Goal: Task Accomplishment & Management: Use online tool/utility

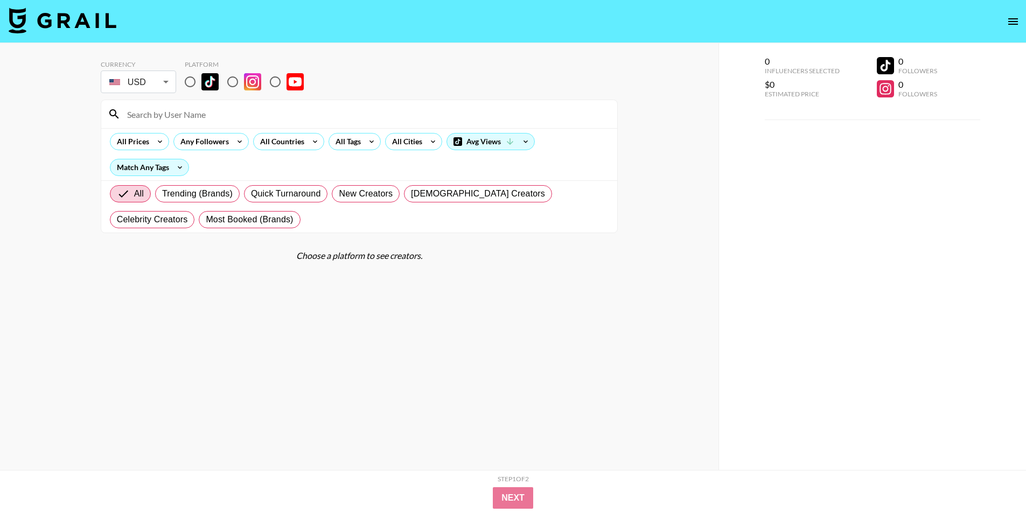
click at [190, 83] on input "radio" at bounding box center [190, 82] width 23 height 23
radio input "true"
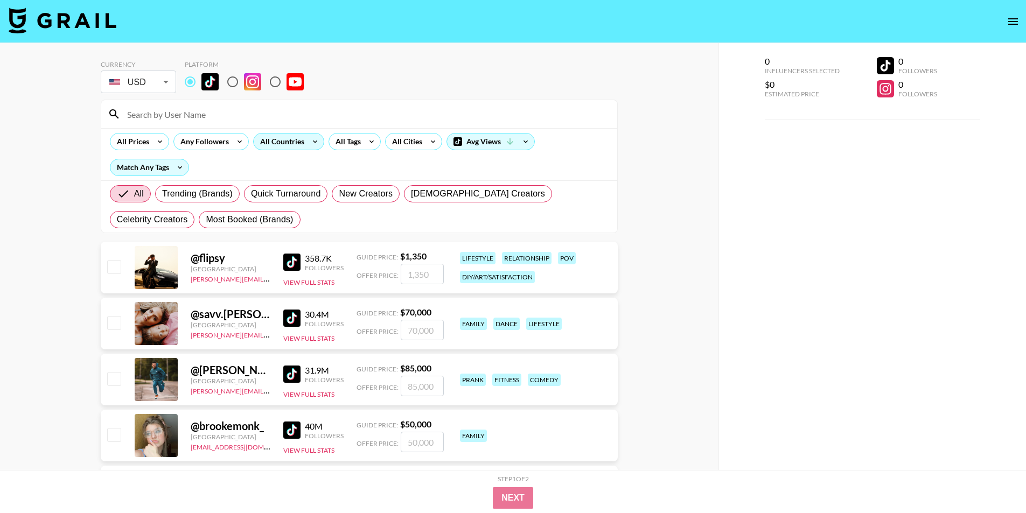
click at [297, 143] on div "All Countries" at bounding box center [280, 142] width 53 height 16
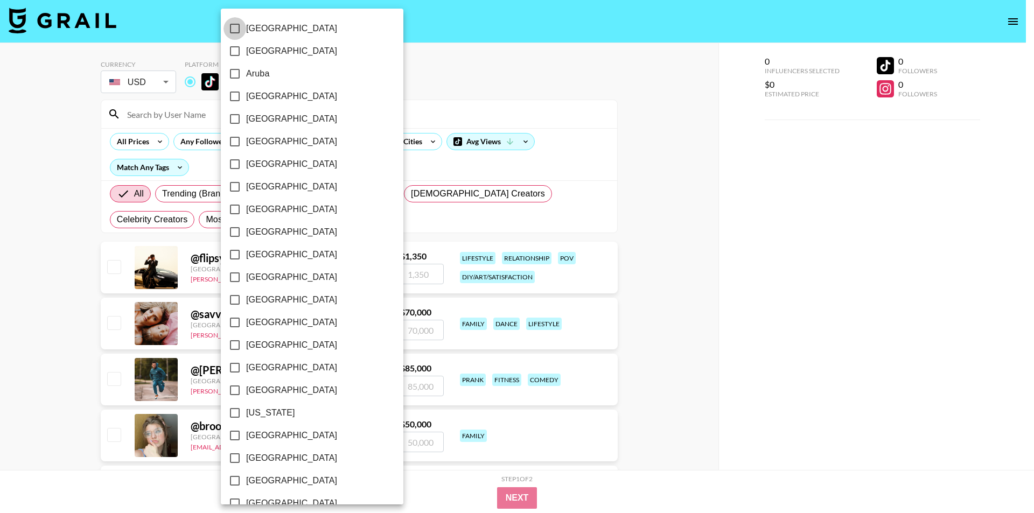
drag, startPoint x: 235, startPoint y: 26, endPoint x: 235, endPoint y: 39, distance: 12.9
click at [235, 27] on input "[GEOGRAPHIC_DATA]" at bounding box center [234, 28] width 23 height 23
checkbox input "true"
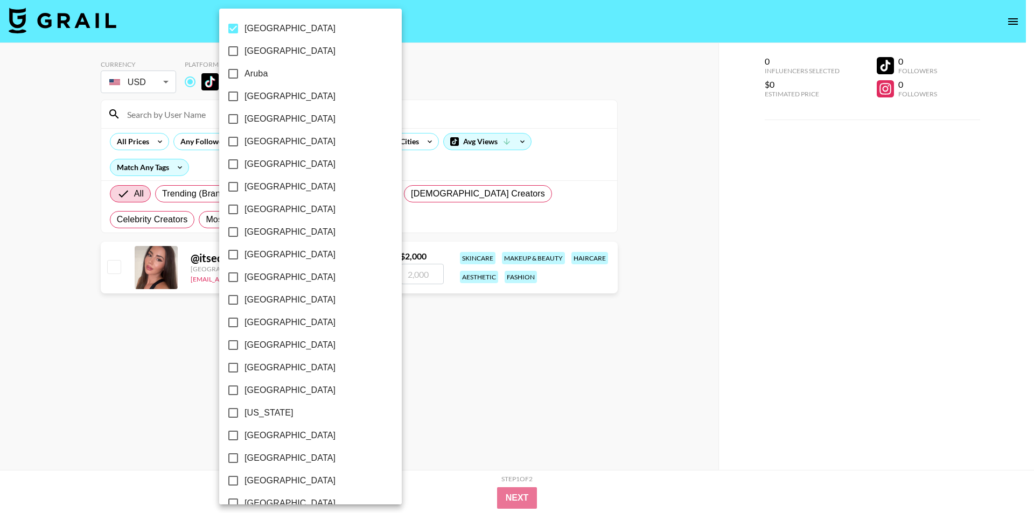
click at [234, 53] on input "[GEOGRAPHIC_DATA]" at bounding box center [233, 51] width 23 height 23
checkbox input "true"
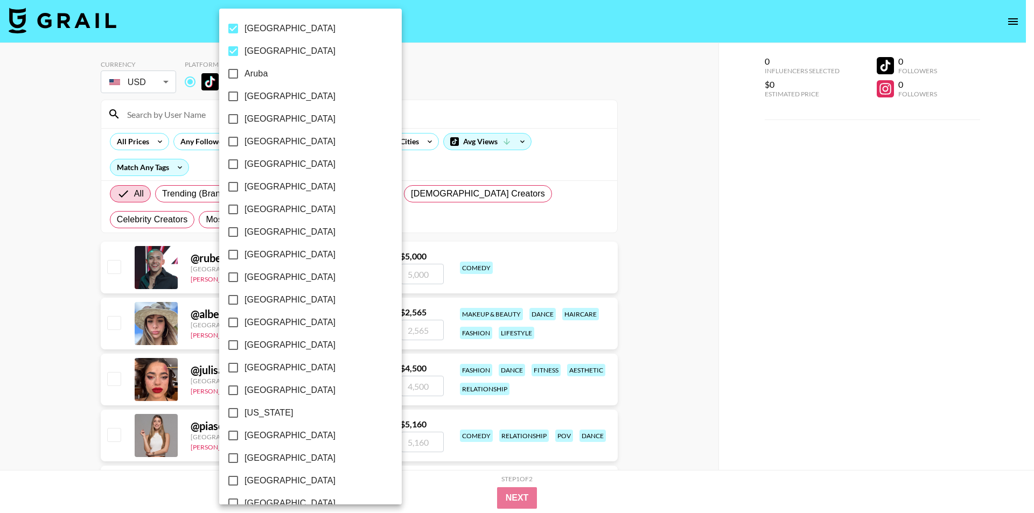
click at [231, 96] on input "[GEOGRAPHIC_DATA]" at bounding box center [233, 96] width 23 height 23
checkbox input "true"
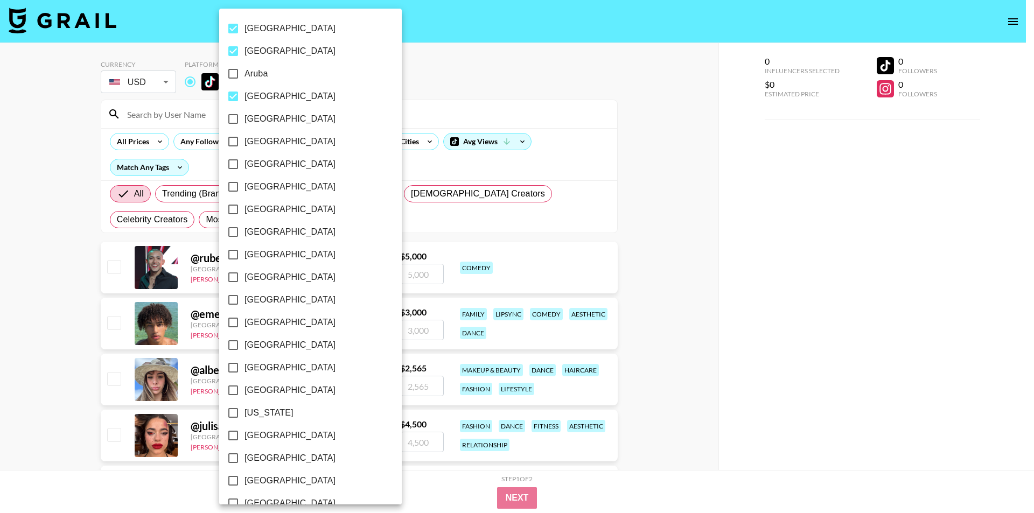
click at [229, 166] on input "[GEOGRAPHIC_DATA]" at bounding box center [233, 164] width 23 height 23
checkbox input "true"
click at [235, 143] on input "[GEOGRAPHIC_DATA]" at bounding box center [233, 141] width 23 height 23
checkbox input "true"
click at [233, 233] on input "[GEOGRAPHIC_DATA]" at bounding box center [233, 232] width 23 height 23
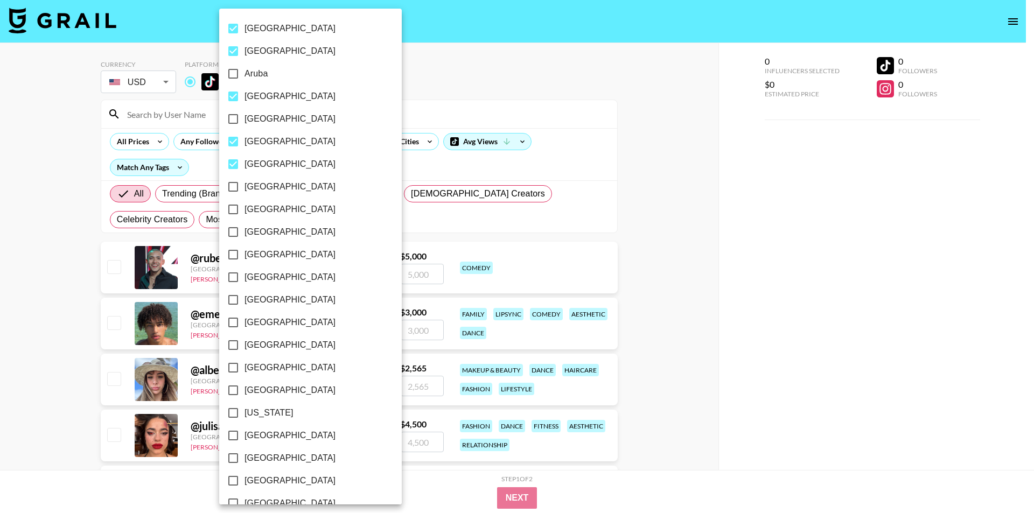
checkbox input "true"
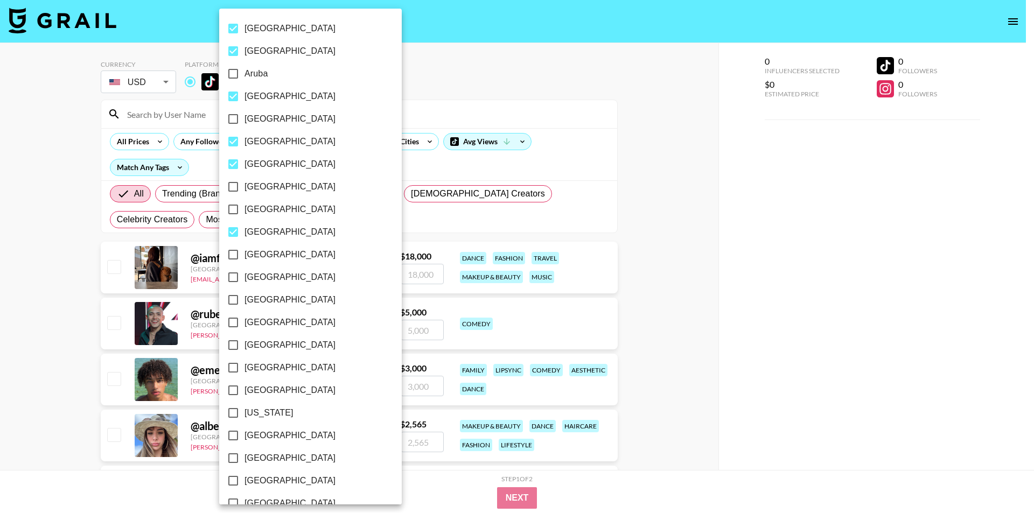
click at [234, 278] on input "[GEOGRAPHIC_DATA]" at bounding box center [233, 277] width 23 height 23
checkbox input "true"
click at [232, 300] on input "[GEOGRAPHIC_DATA]" at bounding box center [233, 300] width 23 height 23
checkbox input "true"
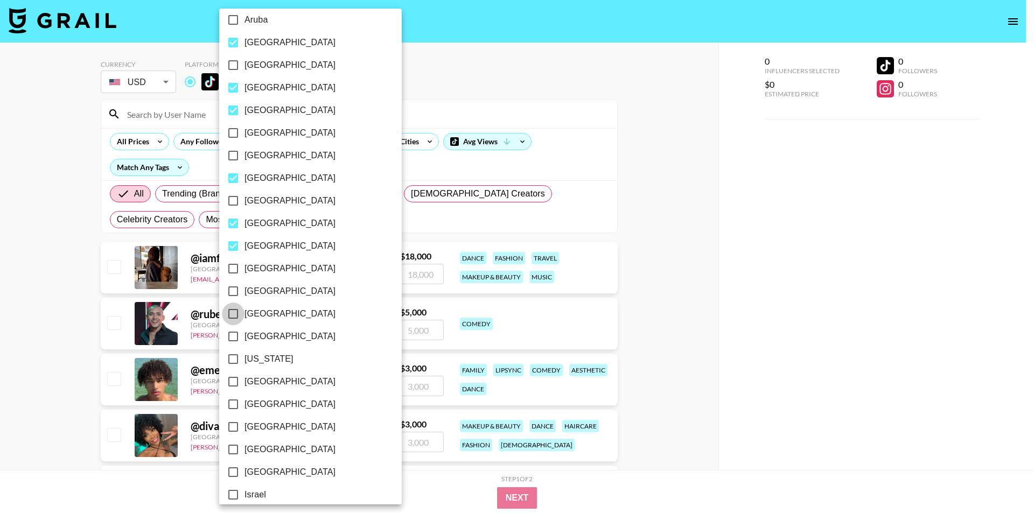
click at [232, 314] on input "[GEOGRAPHIC_DATA]" at bounding box center [233, 314] width 23 height 23
checkbox input "true"
click at [233, 361] on input "[US_STATE]" at bounding box center [233, 359] width 23 height 23
checkbox input "true"
click at [239, 402] on input "[GEOGRAPHIC_DATA]" at bounding box center [235, 404] width 23 height 23
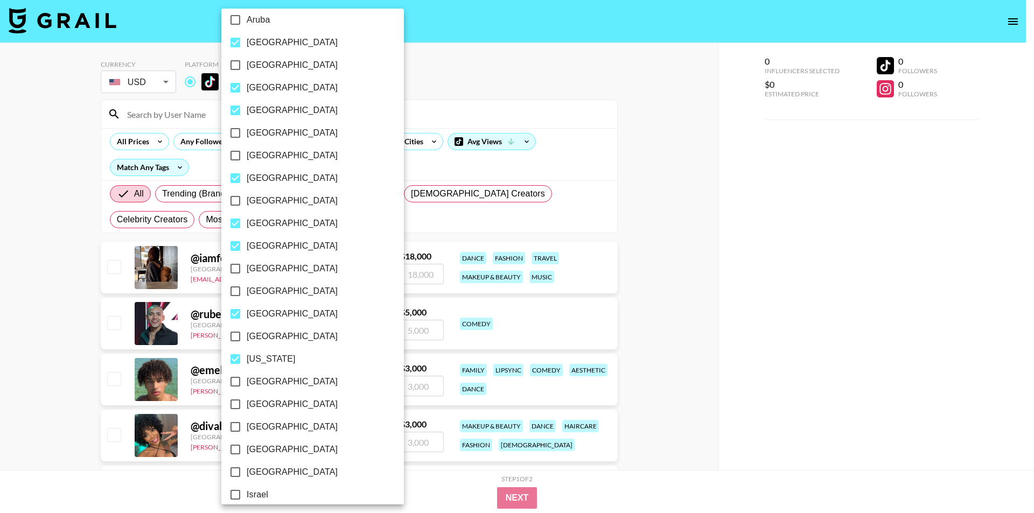
checkbox input "true"
click at [234, 430] on input "[GEOGRAPHIC_DATA]" at bounding box center [235, 427] width 23 height 23
checkbox input "true"
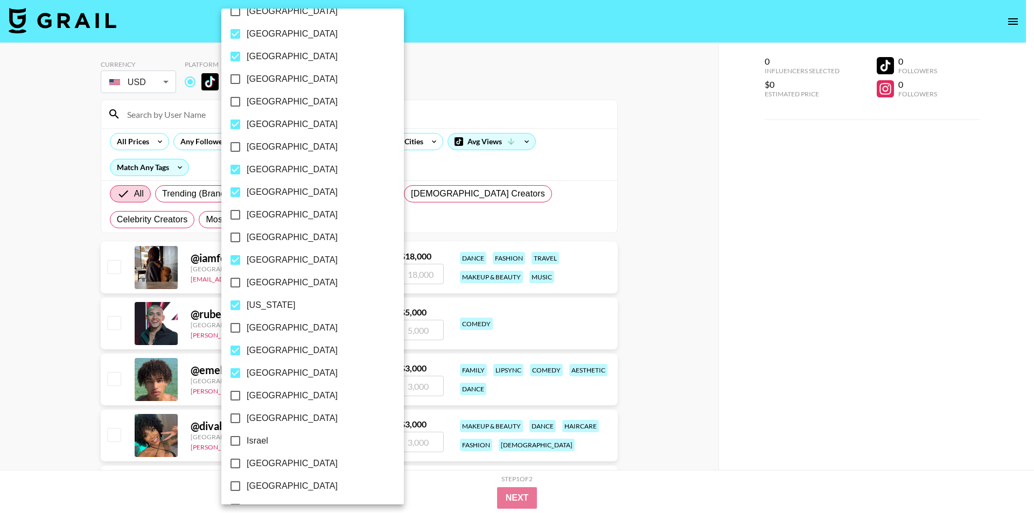
click at [265, 417] on span "[GEOGRAPHIC_DATA]" at bounding box center [292, 418] width 91 height 13
click at [247, 417] on input "[GEOGRAPHIC_DATA]" at bounding box center [235, 418] width 23 height 23
checkbox input "true"
click at [263, 442] on span "Israel" at bounding box center [258, 441] width 22 height 13
click at [247, 442] on input "Israel" at bounding box center [235, 441] width 23 height 23
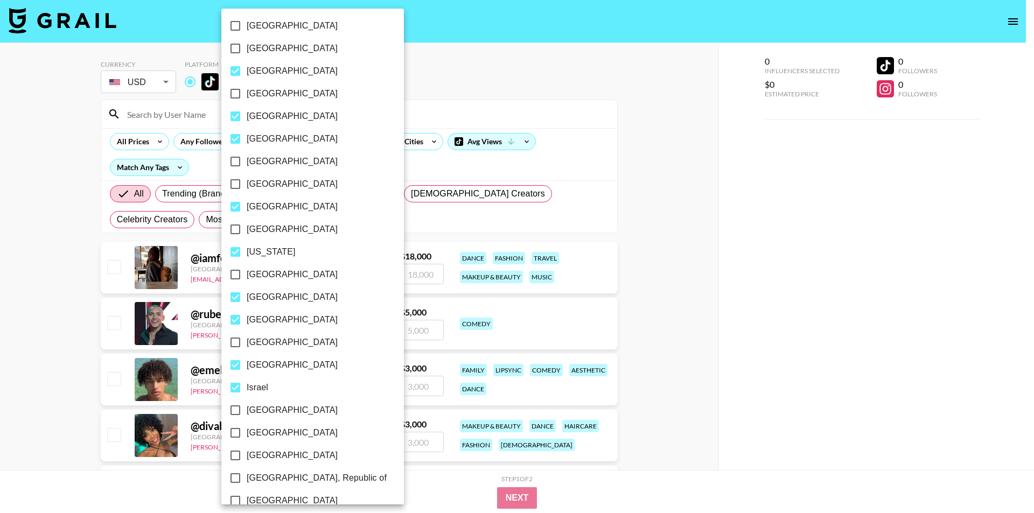
scroll to position [162, 0]
click at [249, 381] on span "Israel" at bounding box center [258, 387] width 22 height 13
click at [247, 381] on input "Israel" at bounding box center [235, 387] width 23 height 23
checkbox input "false"
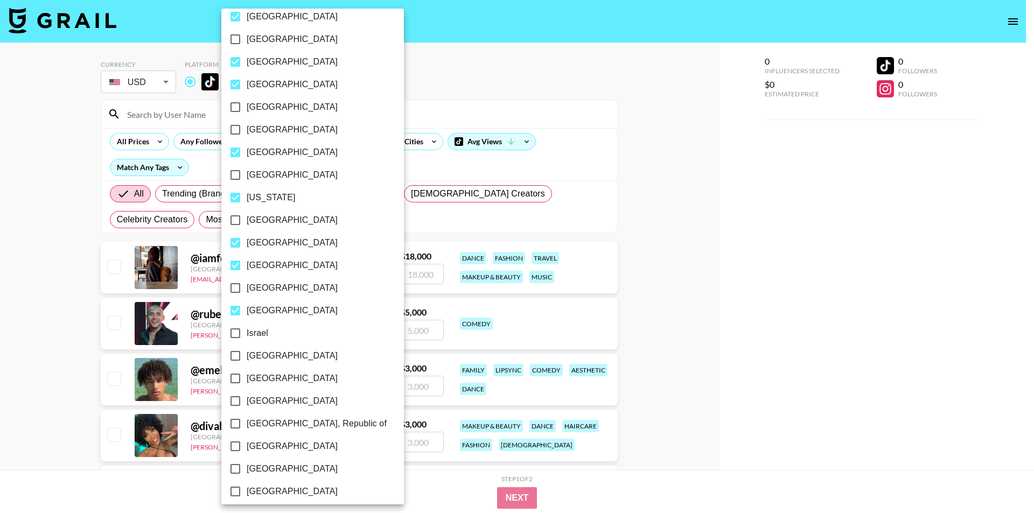
scroll to position [269, 0]
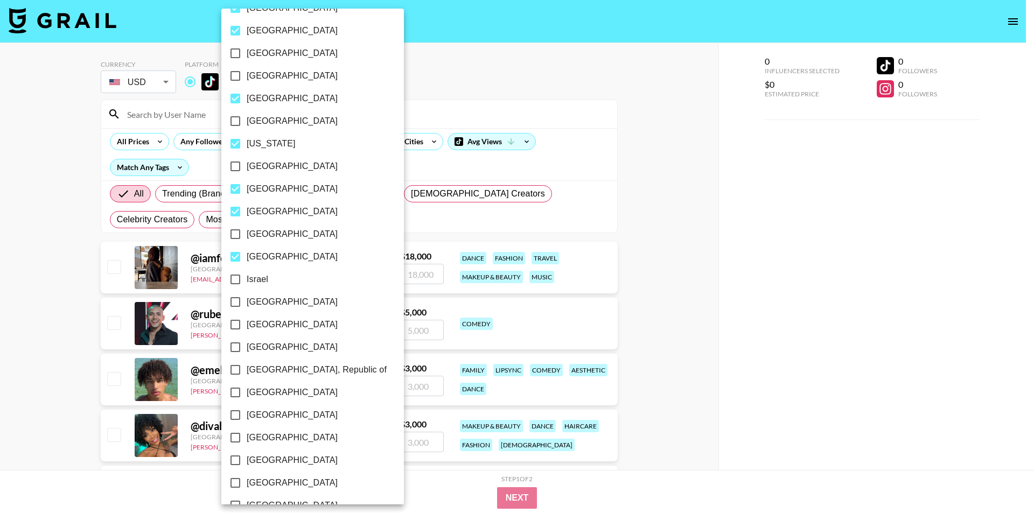
click at [283, 394] on span "[GEOGRAPHIC_DATA]" at bounding box center [292, 392] width 91 height 13
click at [247, 394] on input "[GEOGRAPHIC_DATA]" at bounding box center [235, 392] width 23 height 23
checkbox input "true"
click at [273, 418] on span "[GEOGRAPHIC_DATA]" at bounding box center [292, 415] width 91 height 13
click at [247, 418] on input "[GEOGRAPHIC_DATA]" at bounding box center [235, 415] width 23 height 23
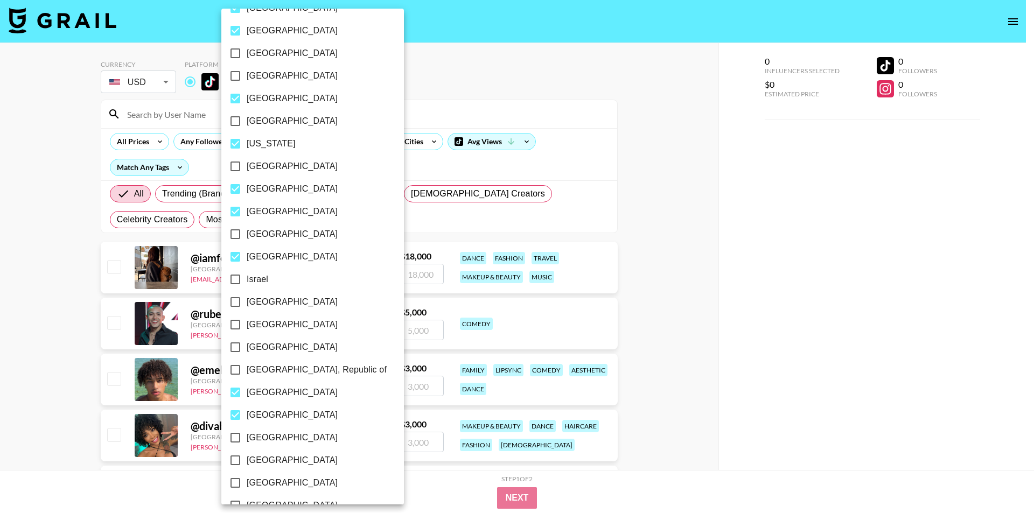
click at [253, 410] on span "[GEOGRAPHIC_DATA]" at bounding box center [292, 415] width 91 height 13
click at [247, 410] on input "[GEOGRAPHIC_DATA]" at bounding box center [235, 415] width 23 height 23
checkbox input "false"
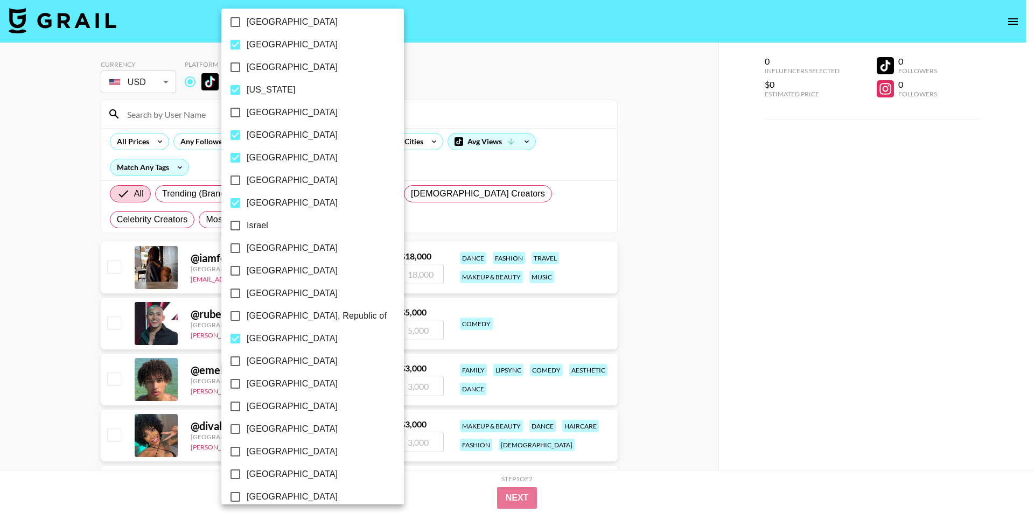
scroll to position [377, 0]
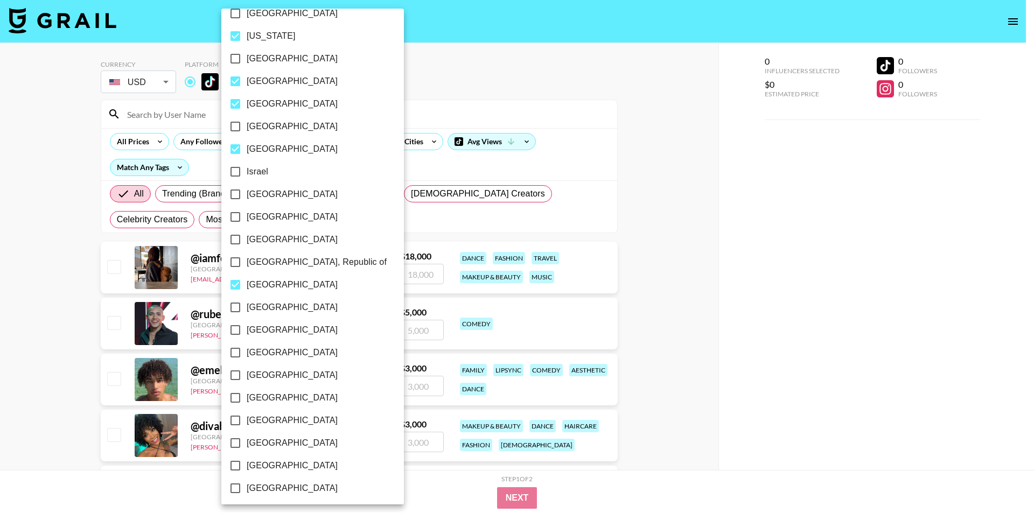
click at [295, 355] on label "[GEOGRAPHIC_DATA]" at bounding box center [305, 352] width 163 height 23
click at [247, 355] on input "[GEOGRAPHIC_DATA]" at bounding box center [235, 352] width 23 height 23
checkbox input "true"
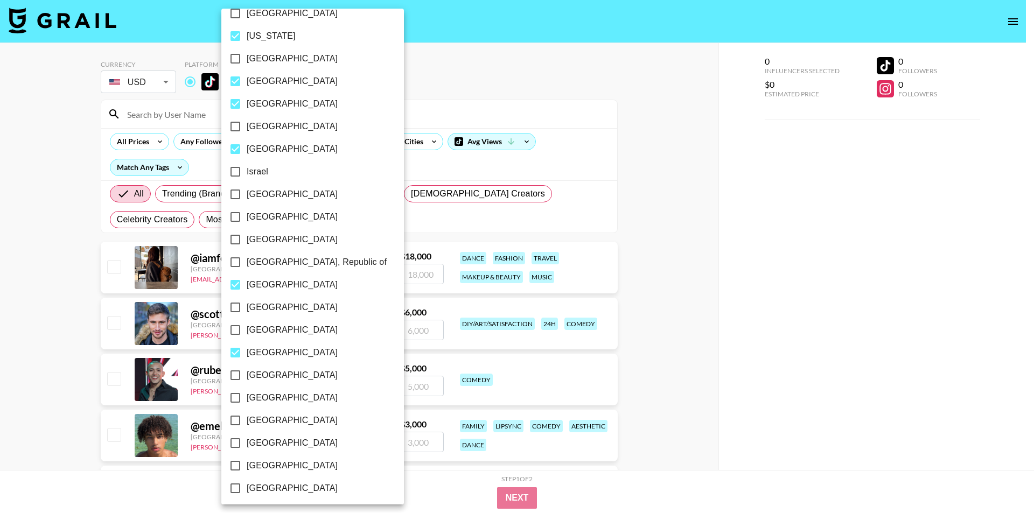
click at [283, 375] on span "[GEOGRAPHIC_DATA]" at bounding box center [292, 375] width 91 height 13
click at [247, 375] on input "[GEOGRAPHIC_DATA]" at bounding box center [235, 375] width 23 height 23
checkbox input "true"
click at [270, 403] on span "[GEOGRAPHIC_DATA]" at bounding box center [292, 397] width 91 height 13
click at [247, 403] on input "[GEOGRAPHIC_DATA]" at bounding box center [235, 398] width 23 height 23
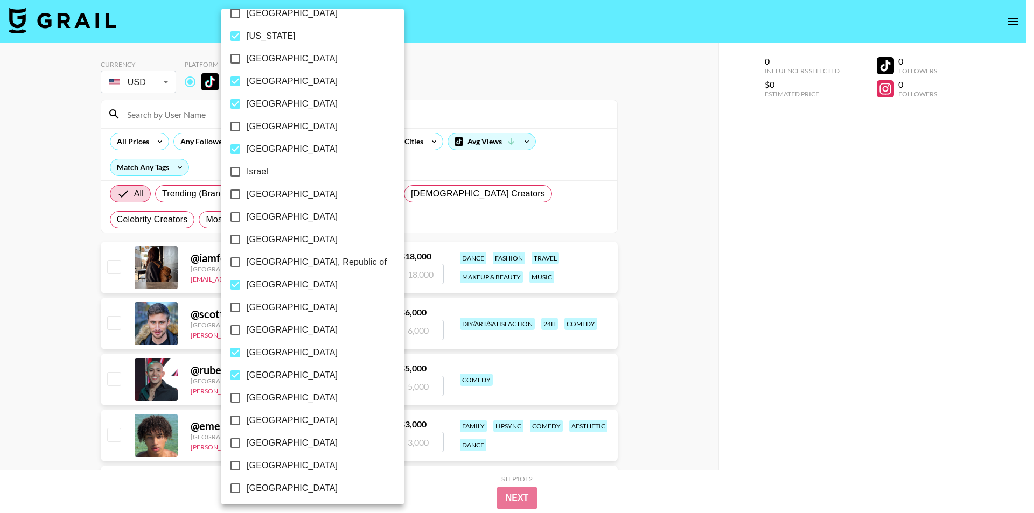
checkbox input "true"
click at [269, 425] on span "[GEOGRAPHIC_DATA]" at bounding box center [292, 420] width 91 height 13
click at [247, 425] on input "[GEOGRAPHIC_DATA]" at bounding box center [235, 420] width 23 height 23
checkbox input "true"
click at [258, 444] on span "[GEOGRAPHIC_DATA]" at bounding box center [292, 443] width 91 height 13
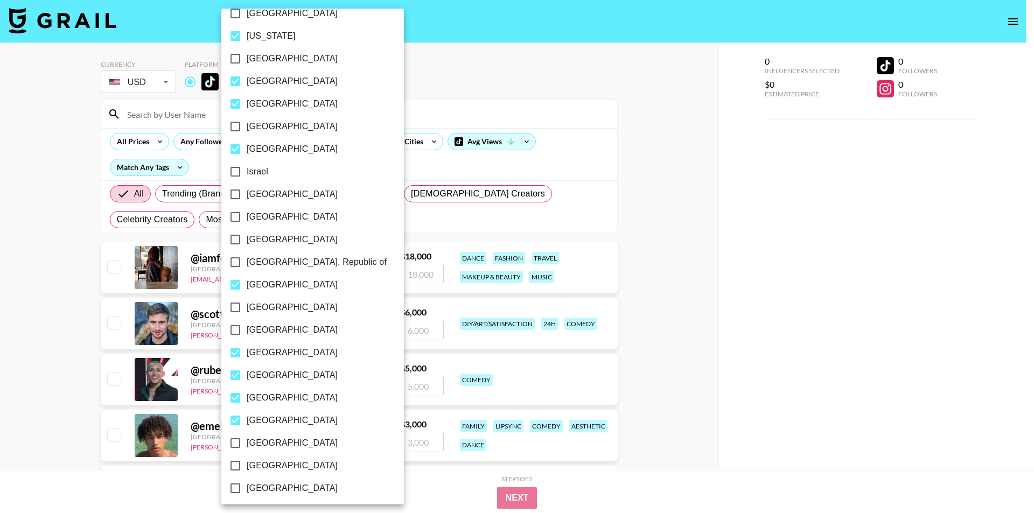
click at [247, 444] on input "[GEOGRAPHIC_DATA]" at bounding box center [235, 443] width 23 height 23
checkbox input "true"
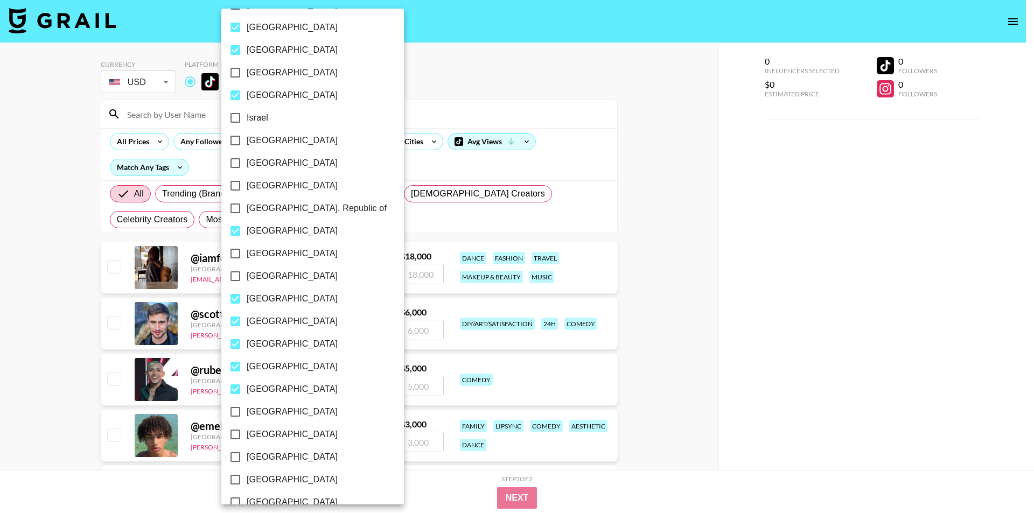
click at [264, 433] on span "[GEOGRAPHIC_DATA]" at bounding box center [292, 434] width 91 height 13
click at [247, 433] on input "[GEOGRAPHIC_DATA]" at bounding box center [235, 434] width 23 height 23
checkbox input "true"
click at [265, 450] on label "[GEOGRAPHIC_DATA]" at bounding box center [305, 457] width 163 height 23
click at [247, 450] on input "[GEOGRAPHIC_DATA]" at bounding box center [235, 457] width 23 height 23
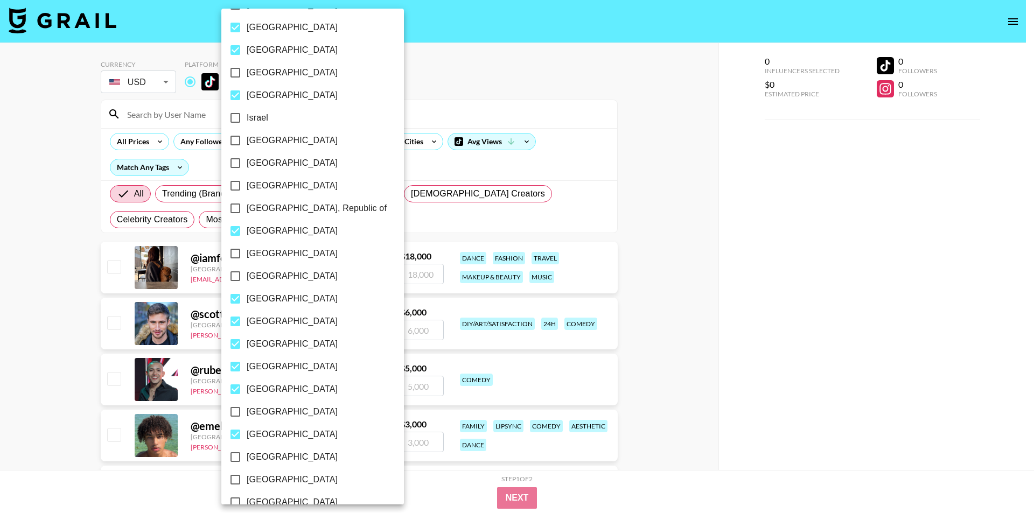
checkbox input "true"
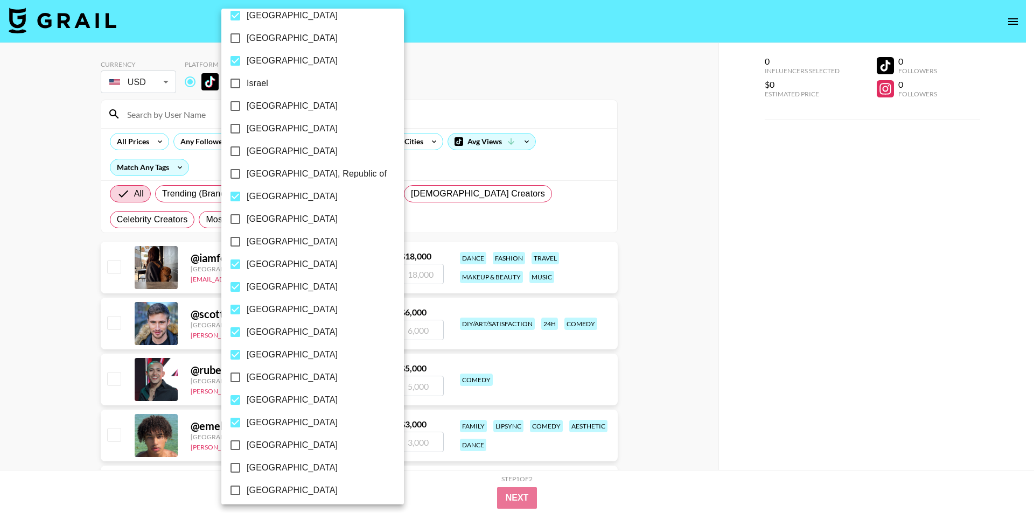
scroll to position [485, 0]
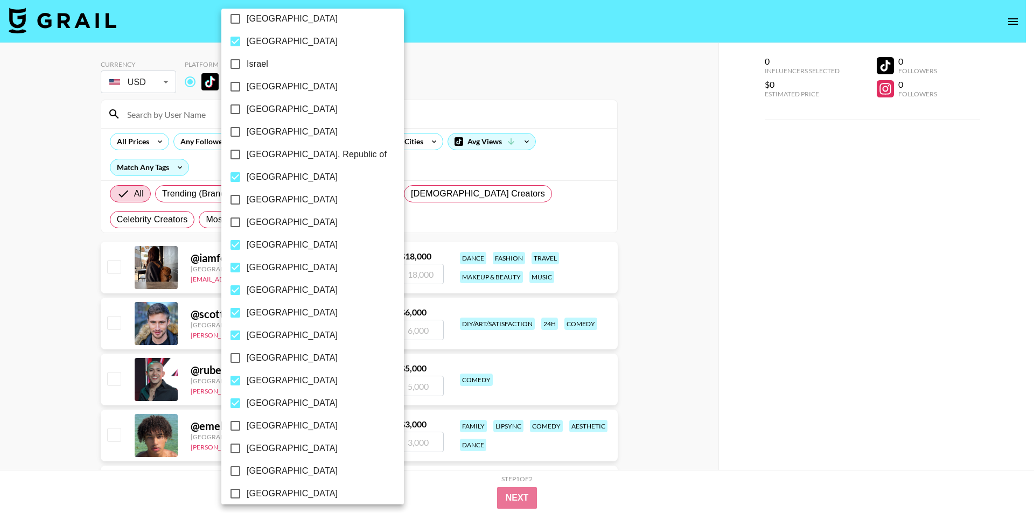
click at [275, 426] on span "[GEOGRAPHIC_DATA]" at bounding box center [292, 425] width 91 height 13
click at [247, 426] on input "[GEOGRAPHIC_DATA]" at bounding box center [235, 426] width 23 height 23
checkbox input "true"
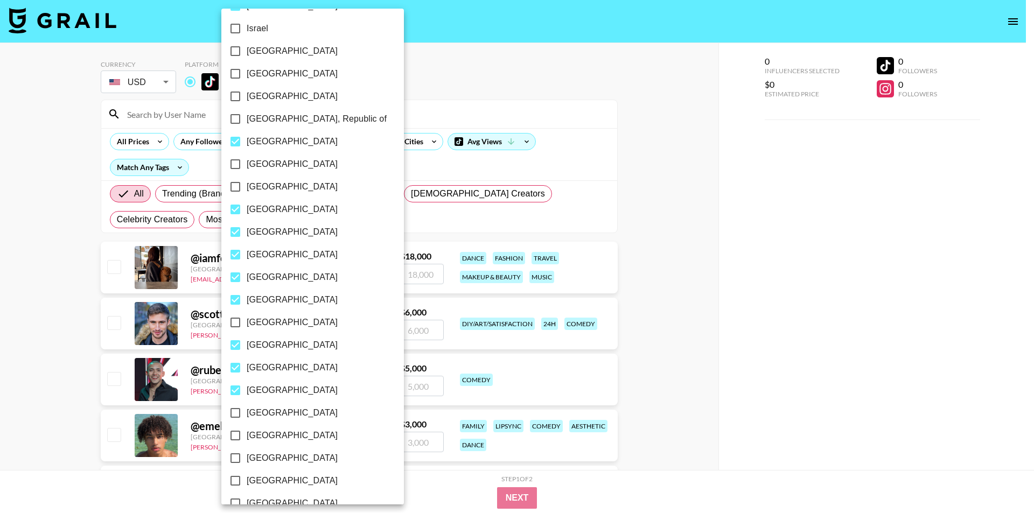
scroll to position [538, 0]
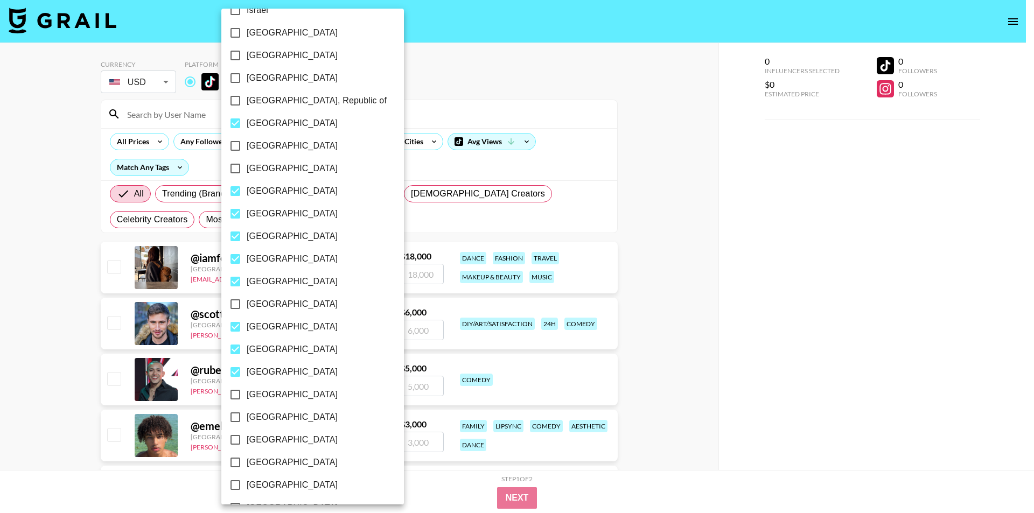
click at [268, 435] on span "[GEOGRAPHIC_DATA]" at bounding box center [292, 439] width 91 height 13
click at [247, 435] on input "[GEOGRAPHIC_DATA]" at bounding box center [235, 440] width 23 height 23
checkbox input "true"
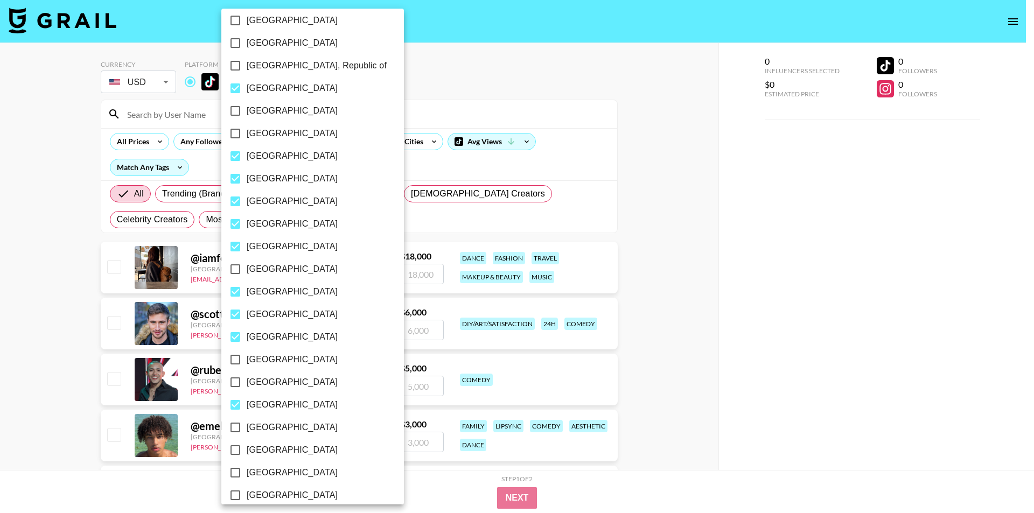
scroll to position [592, 0]
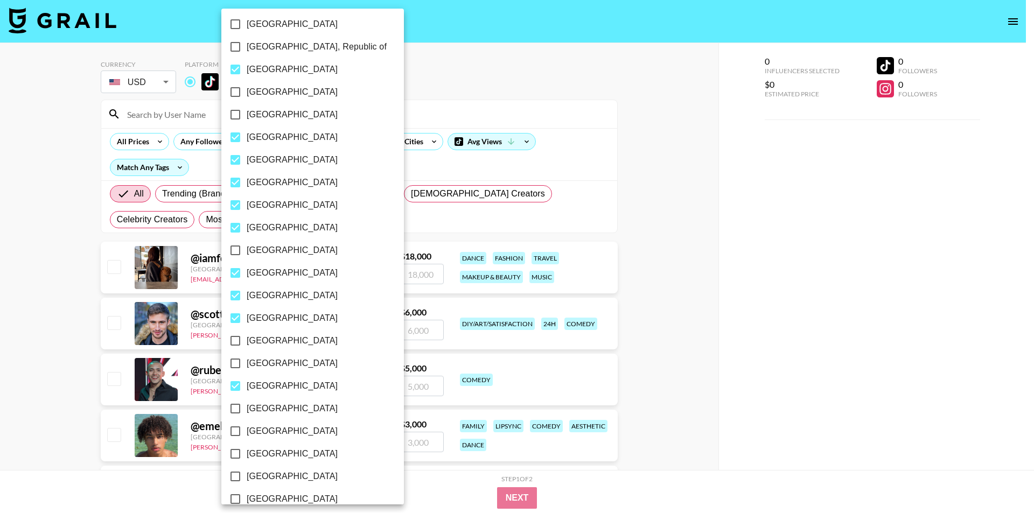
click at [293, 409] on span "[GEOGRAPHIC_DATA]" at bounding box center [292, 408] width 91 height 13
click at [247, 409] on input "[GEOGRAPHIC_DATA]" at bounding box center [235, 408] width 23 height 23
checkbox input "true"
drag, startPoint x: 264, startPoint y: 454, endPoint x: 308, endPoint y: 438, distance: 46.8
click at [265, 454] on span "[GEOGRAPHIC_DATA]" at bounding box center [292, 453] width 91 height 13
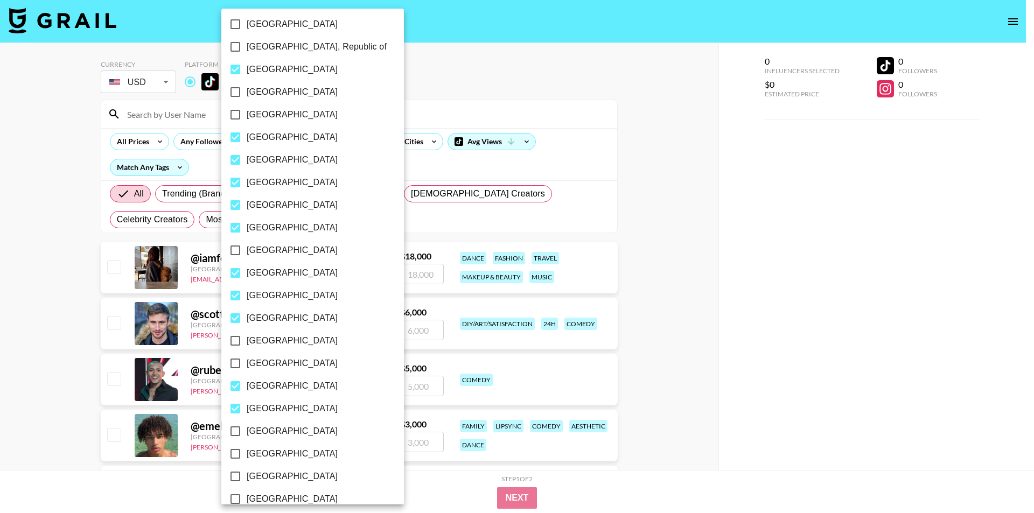
click at [247, 454] on input "[GEOGRAPHIC_DATA]" at bounding box center [235, 454] width 23 height 23
checkbox input "true"
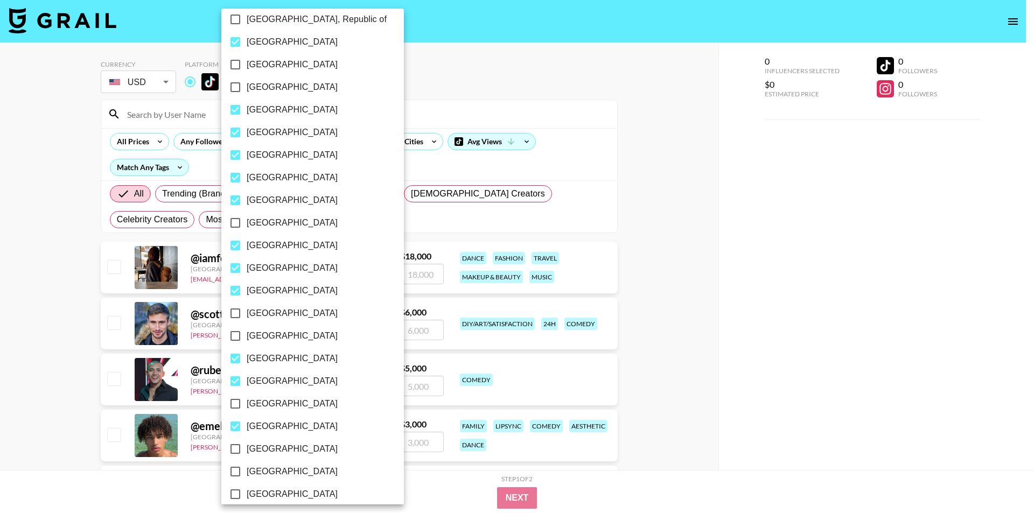
scroll to position [646, 0]
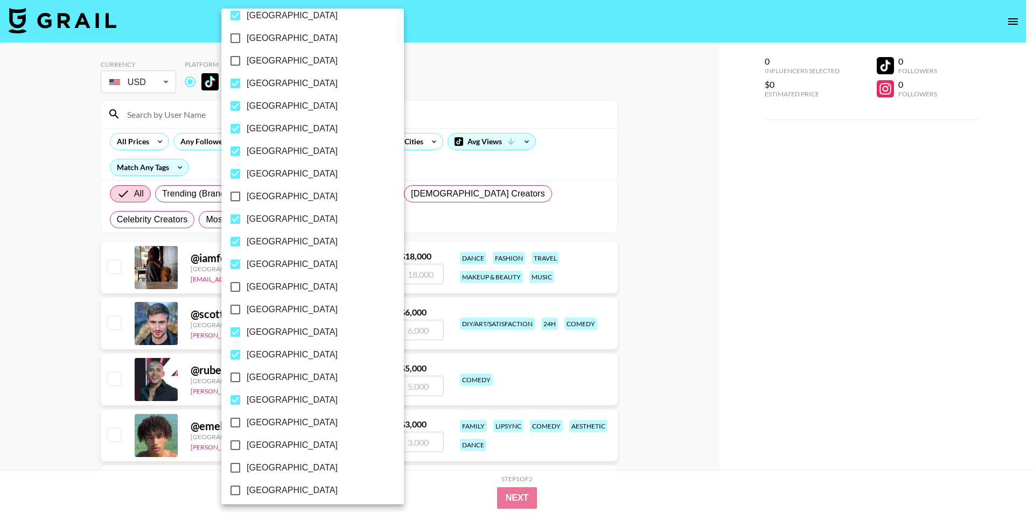
click at [281, 425] on span "[GEOGRAPHIC_DATA]" at bounding box center [292, 422] width 91 height 13
click at [247, 425] on input "[GEOGRAPHIC_DATA]" at bounding box center [235, 422] width 23 height 23
checkbox input "true"
click at [284, 445] on label "[GEOGRAPHIC_DATA]" at bounding box center [305, 445] width 163 height 23
click at [247, 445] on input "[GEOGRAPHIC_DATA]" at bounding box center [235, 445] width 23 height 23
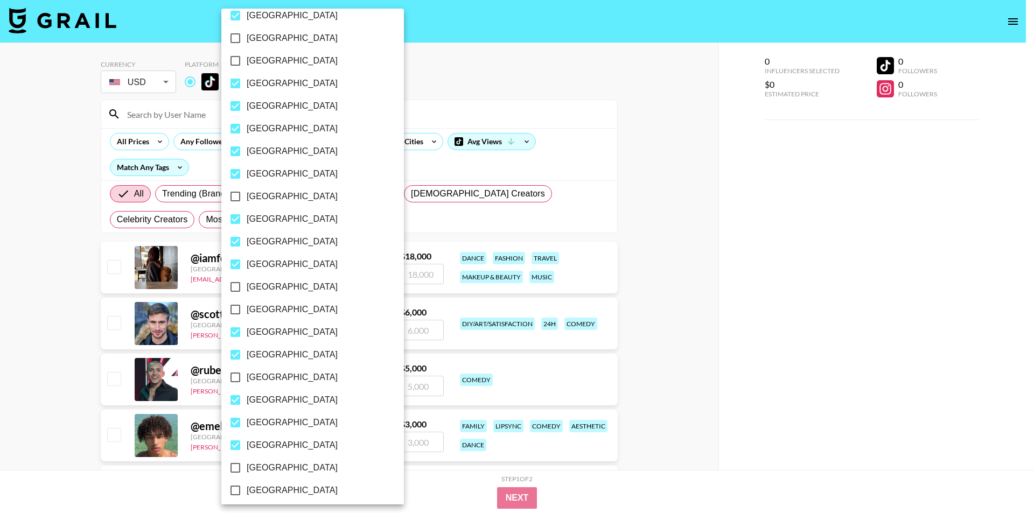
click at [282, 445] on label "[GEOGRAPHIC_DATA]" at bounding box center [305, 445] width 163 height 23
click at [247, 445] on input "[GEOGRAPHIC_DATA]" at bounding box center [235, 445] width 23 height 23
checkbox input "false"
click at [284, 465] on label "[GEOGRAPHIC_DATA]" at bounding box center [305, 468] width 163 height 23
click at [247, 465] on input "[GEOGRAPHIC_DATA]" at bounding box center [235, 468] width 23 height 23
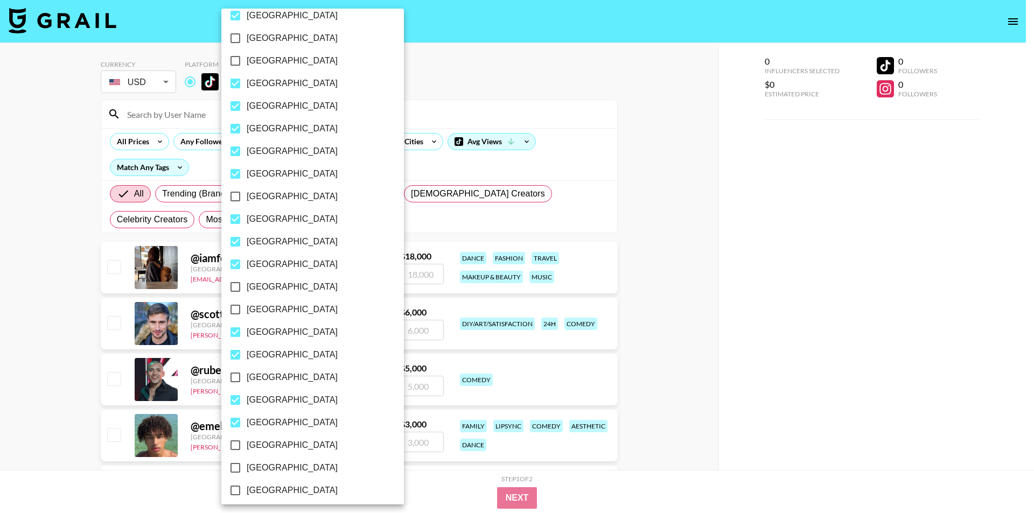
checkbox input "true"
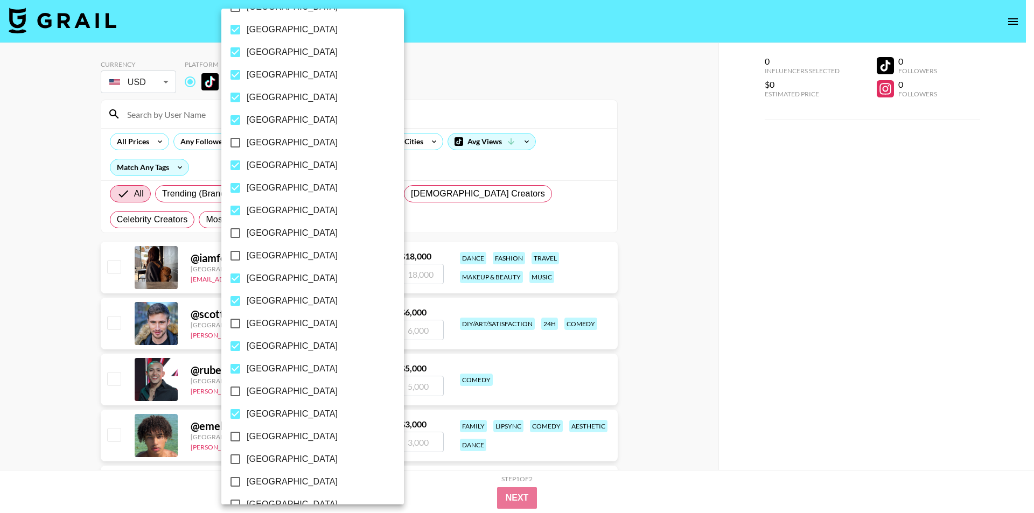
scroll to position [743, 0]
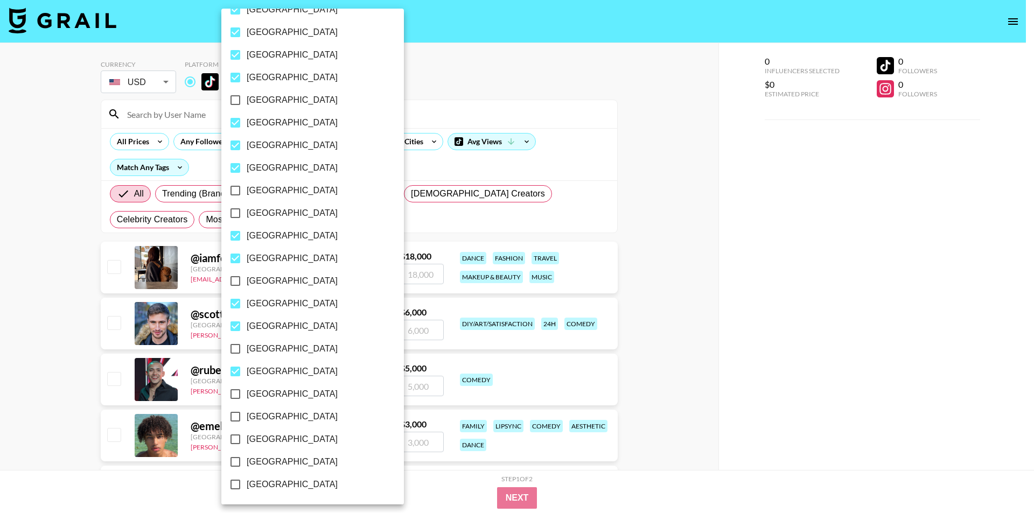
click at [301, 438] on span "[GEOGRAPHIC_DATA]" at bounding box center [292, 439] width 91 height 13
click at [247, 438] on input "[GEOGRAPHIC_DATA]" at bounding box center [235, 439] width 23 height 23
checkbox input "true"
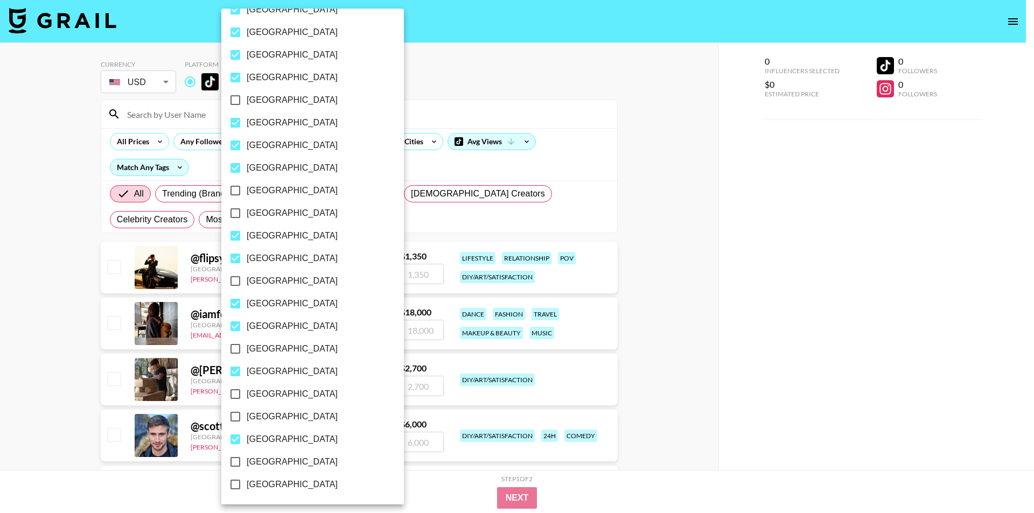
click at [306, 463] on label "[GEOGRAPHIC_DATA]" at bounding box center [305, 462] width 163 height 23
click at [247, 463] on input "[GEOGRAPHIC_DATA]" at bounding box center [235, 462] width 23 height 23
checkbox input "true"
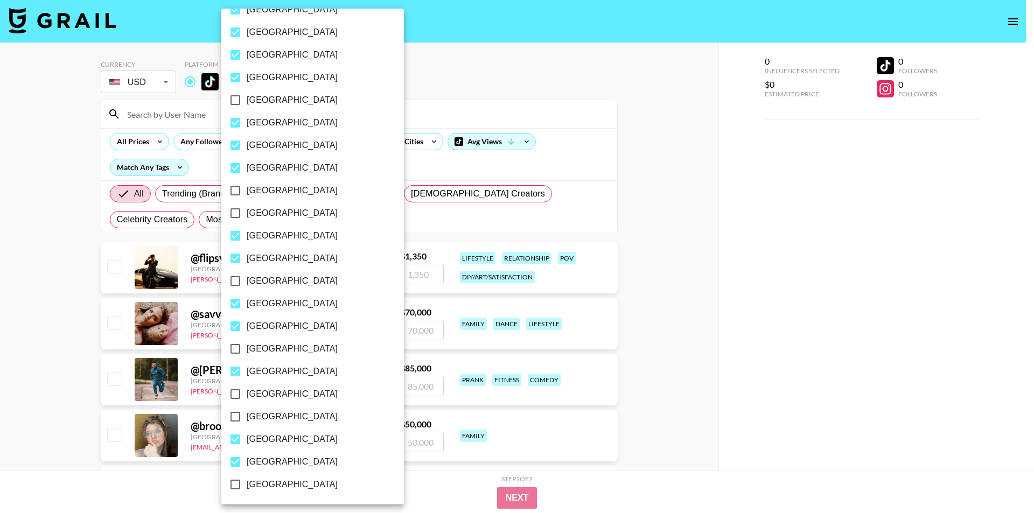
click at [670, 383] on div at bounding box center [517, 256] width 1034 height 513
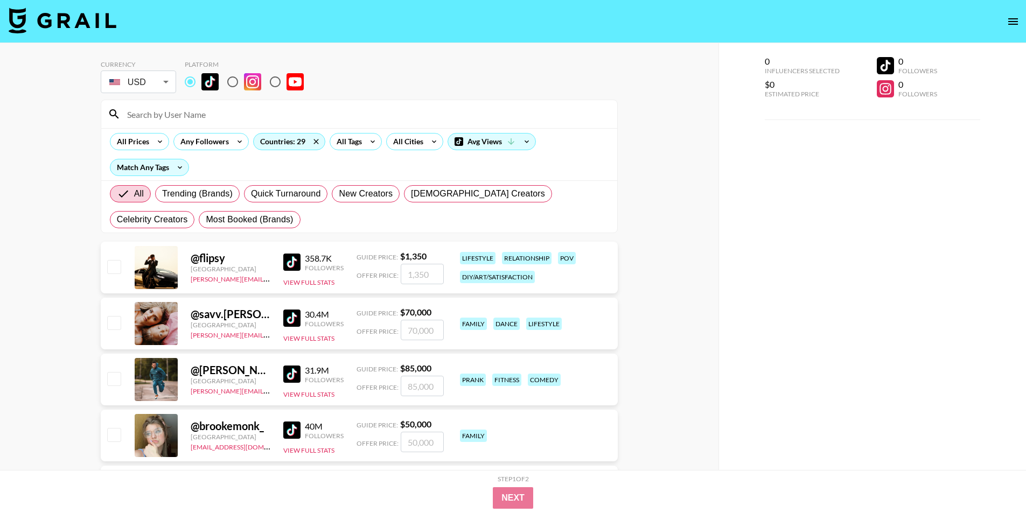
drag, startPoint x: 284, startPoint y: 169, endPoint x: 420, endPoint y: 150, distance: 137.0
click at [285, 169] on div "All Prices Any Followers Countries: 29 All Tags All Cities Avg Views Match Any …" at bounding box center [359, 154] width 516 height 52
click at [152, 143] on icon at bounding box center [159, 142] width 17 height 16
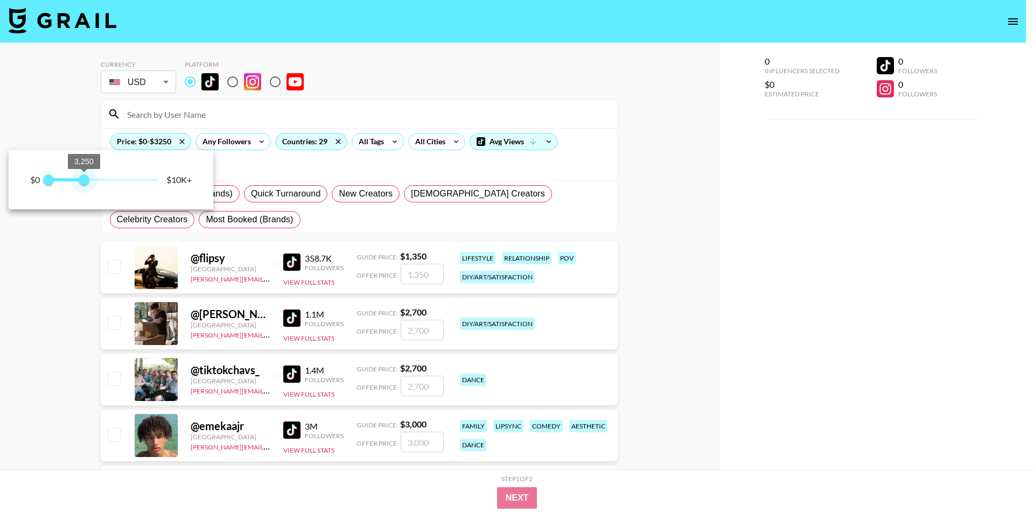
type input "3000"
drag, startPoint x: 157, startPoint y: 183, endPoint x: 82, endPoint y: 186, distance: 74.4
click at [82, 185] on span "3,000" at bounding box center [81, 179] width 11 height 11
click at [664, 283] on div at bounding box center [517, 256] width 1034 height 513
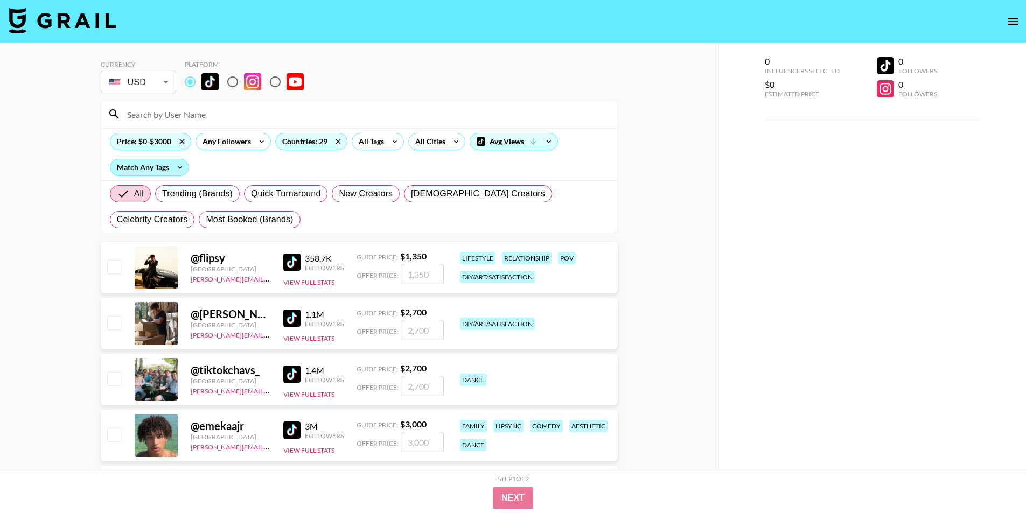
click at [142, 170] on div "Match Any Tags" at bounding box center [149, 167] width 78 height 16
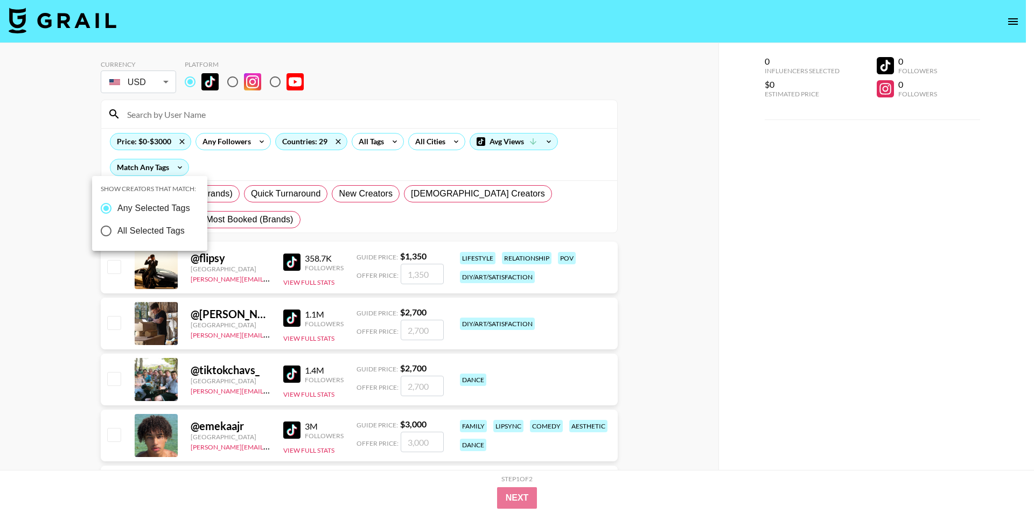
drag, startPoint x: 649, startPoint y: 188, endPoint x: 571, endPoint y: 174, distance: 79.4
click at [649, 188] on div at bounding box center [517, 256] width 1034 height 513
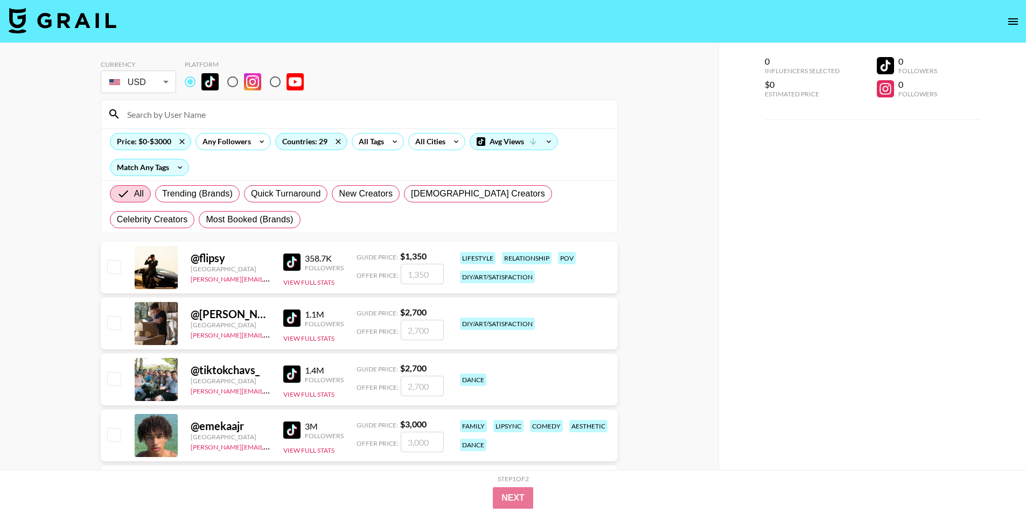
click at [230, 143] on div "Any Followers" at bounding box center [224, 142] width 57 height 16
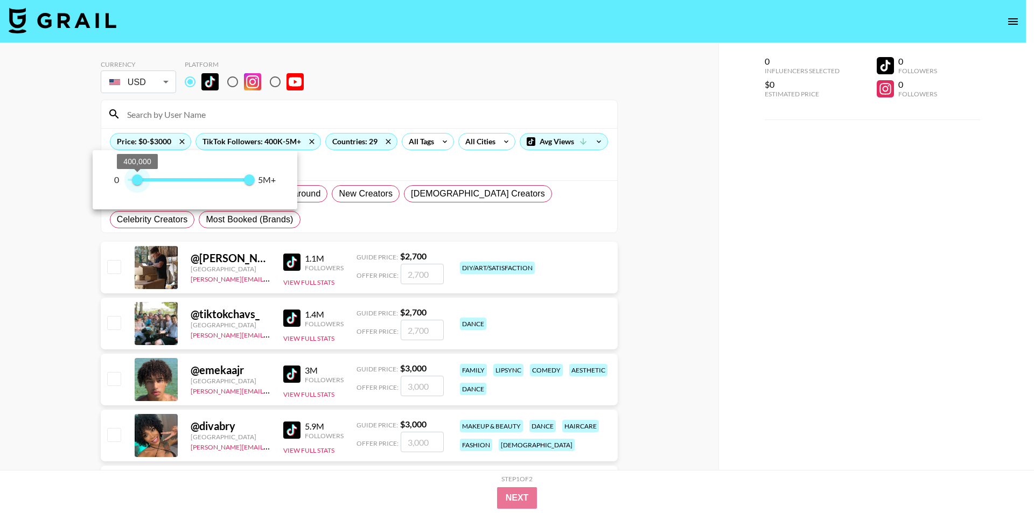
type input "300000"
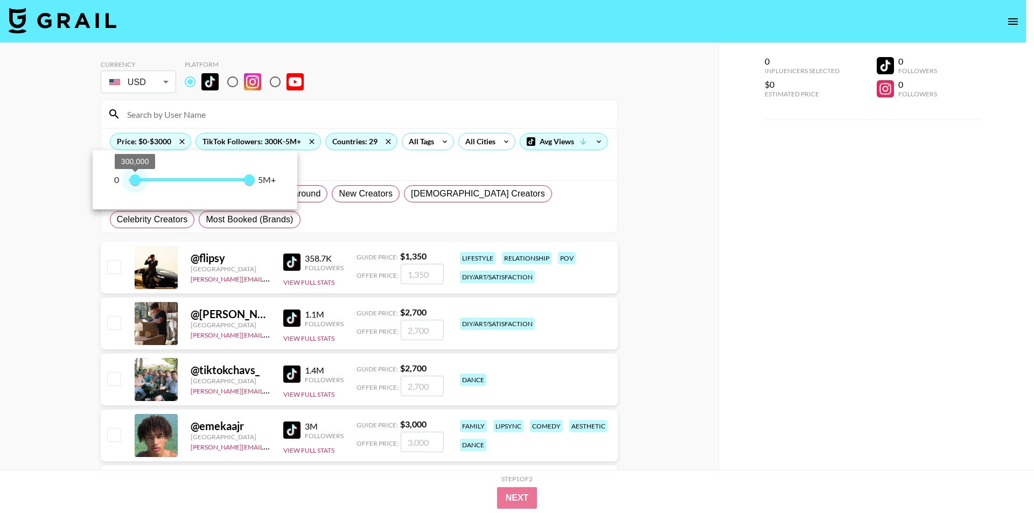
click at [136, 180] on span "300,000" at bounding box center [135, 179] width 11 height 11
click at [666, 222] on div at bounding box center [517, 256] width 1034 height 513
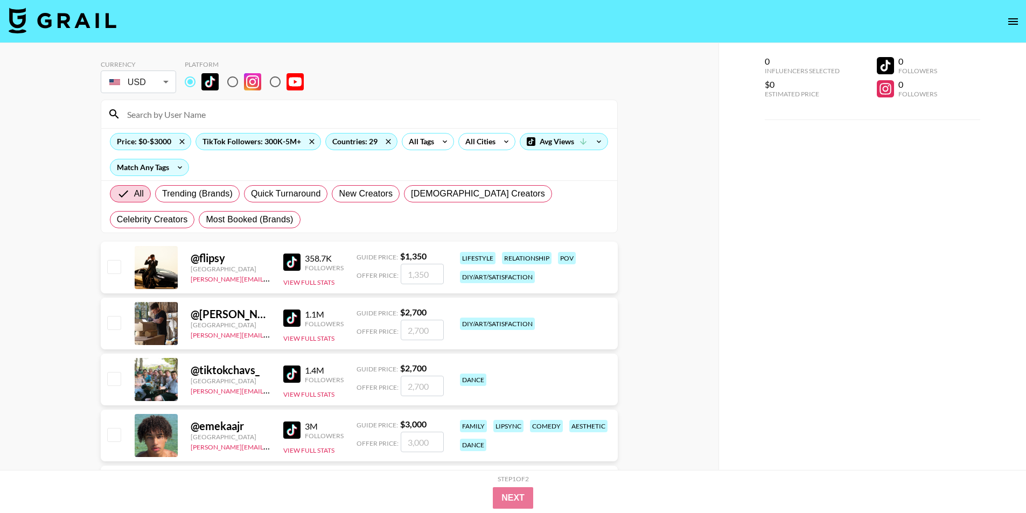
click at [413, 211] on div "All Trending (Brands) Quick Turnaround New Creators [DEMOGRAPHIC_DATA] Creators…" at bounding box center [359, 207] width 503 height 52
click at [436, 140] on icon at bounding box center [444, 142] width 17 height 16
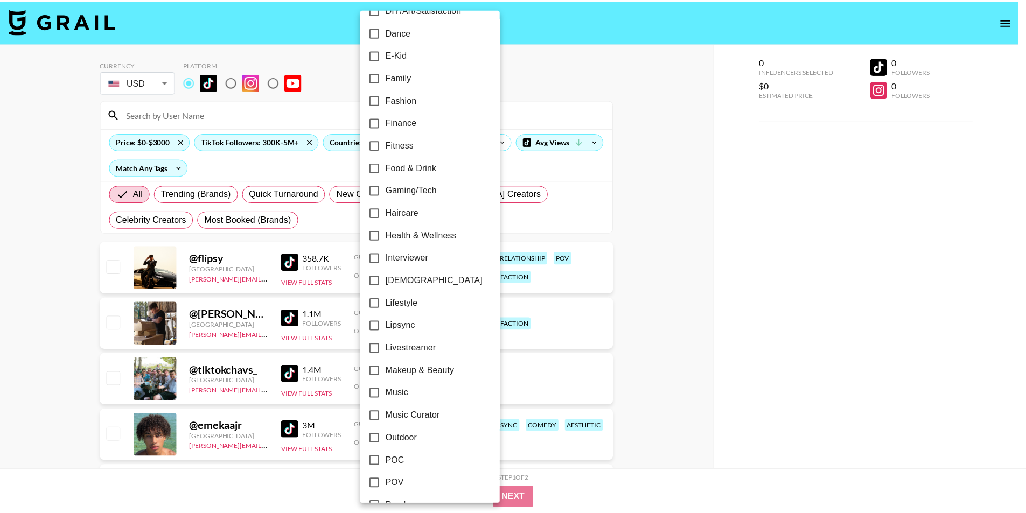
scroll to position [269, 0]
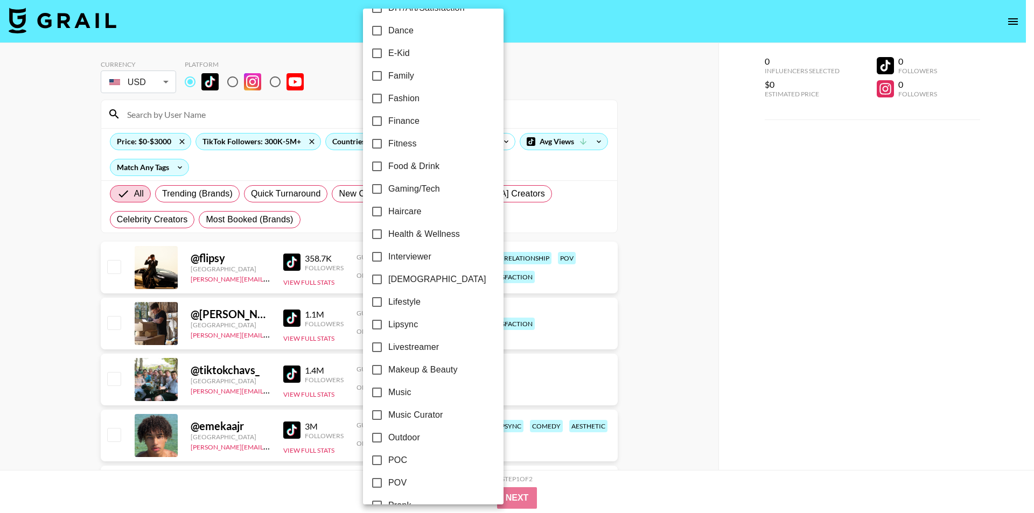
click at [416, 366] on span "Makeup & Beauty" at bounding box center [422, 369] width 69 height 13
click at [388, 366] on input "Makeup & Beauty" at bounding box center [377, 370] width 23 height 23
checkbox input "true"
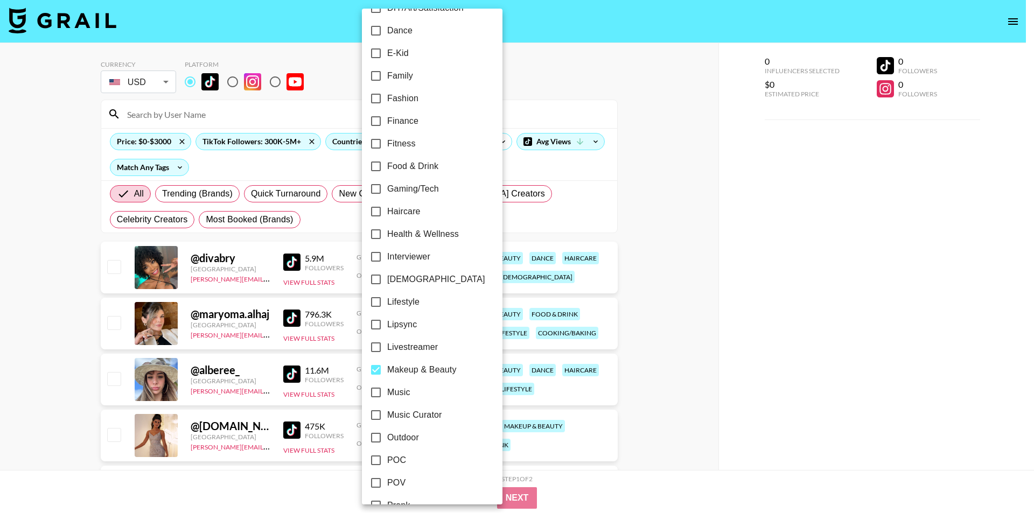
click at [671, 356] on div at bounding box center [517, 256] width 1034 height 513
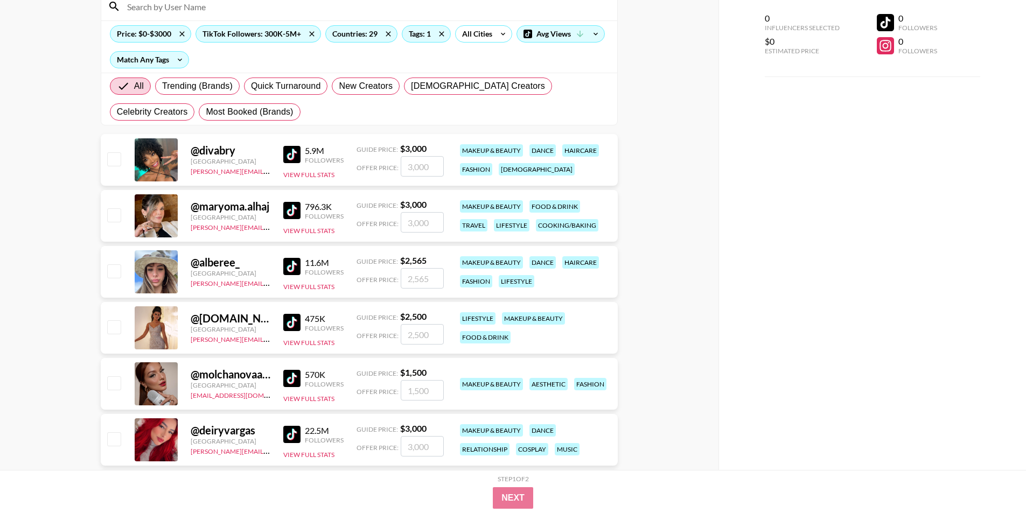
scroll to position [0, 0]
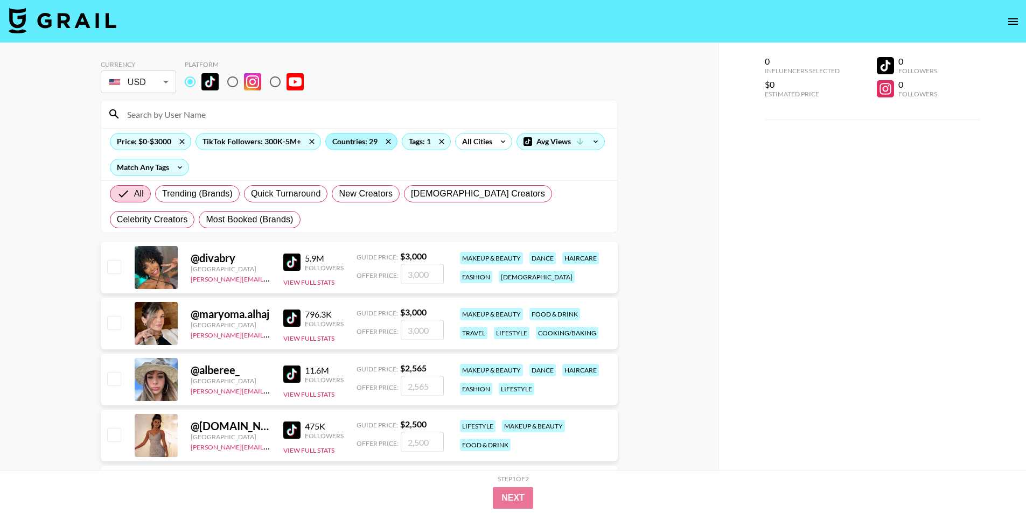
click at [361, 142] on div "Countries: 29" at bounding box center [361, 142] width 71 height 16
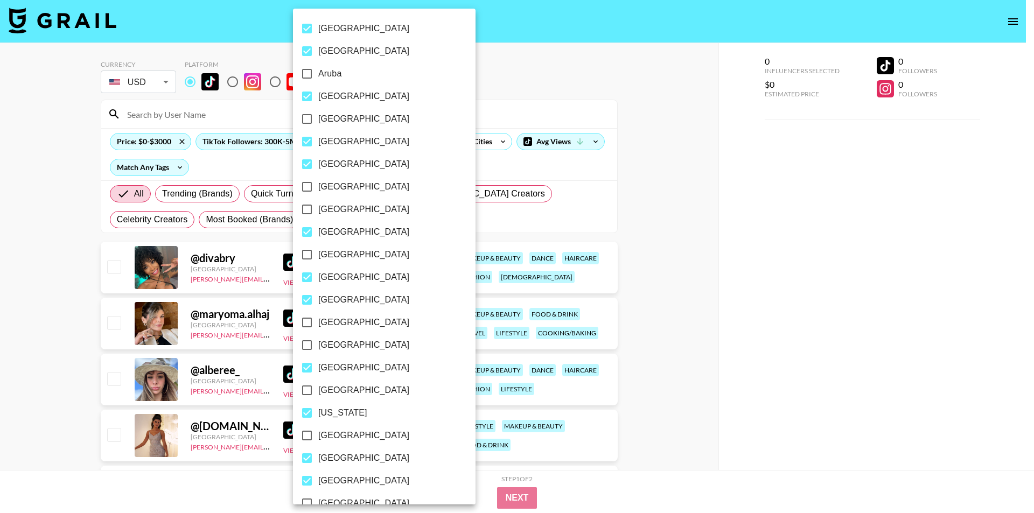
click at [337, 51] on span "[GEOGRAPHIC_DATA]" at bounding box center [363, 51] width 91 height 13
click at [318, 51] on input "[GEOGRAPHIC_DATA]" at bounding box center [307, 51] width 23 height 23
checkbox input "false"
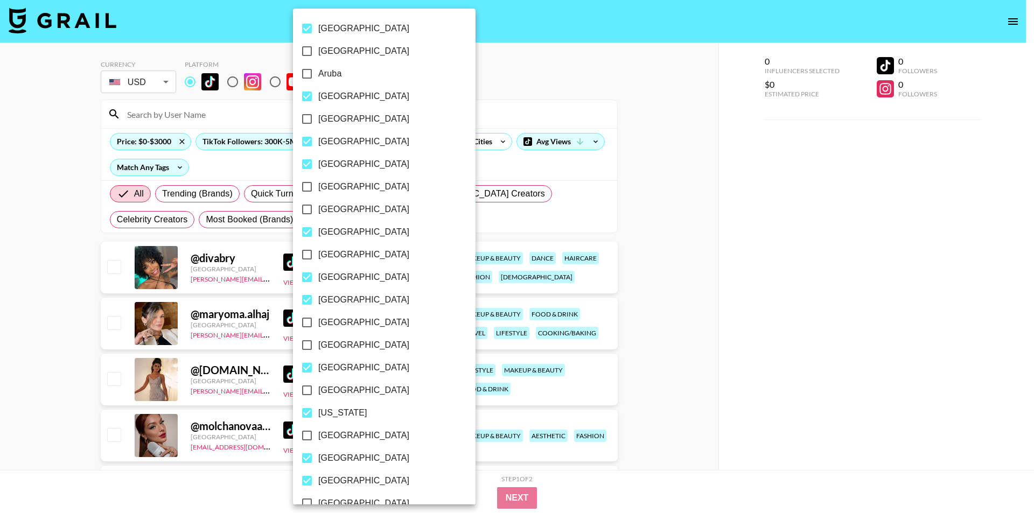
click at [656, 218] on div at bounding box center [517, 256] width 1034 height 513
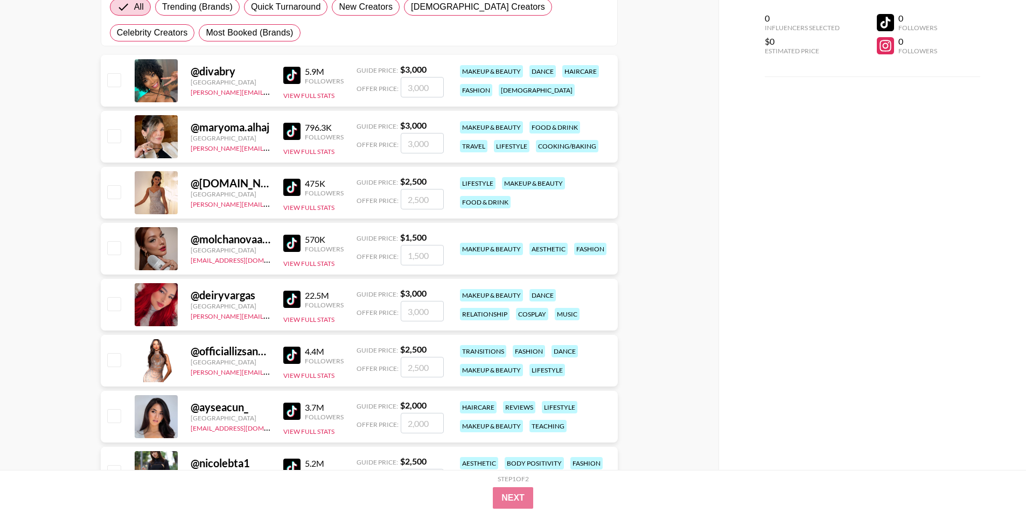
scroll to position [215, 0]
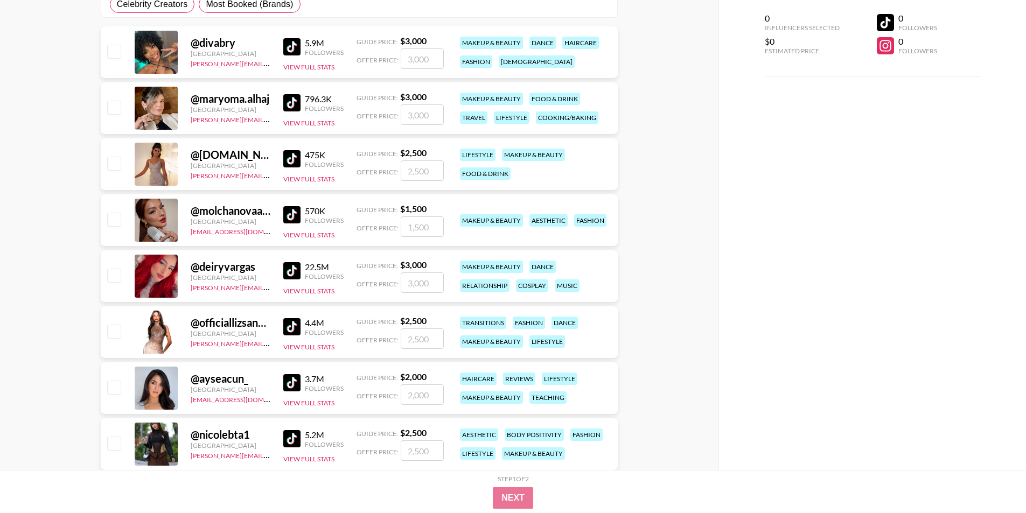
click at [297, 382] on img at bounding box center [291, 382] width 17 height 17
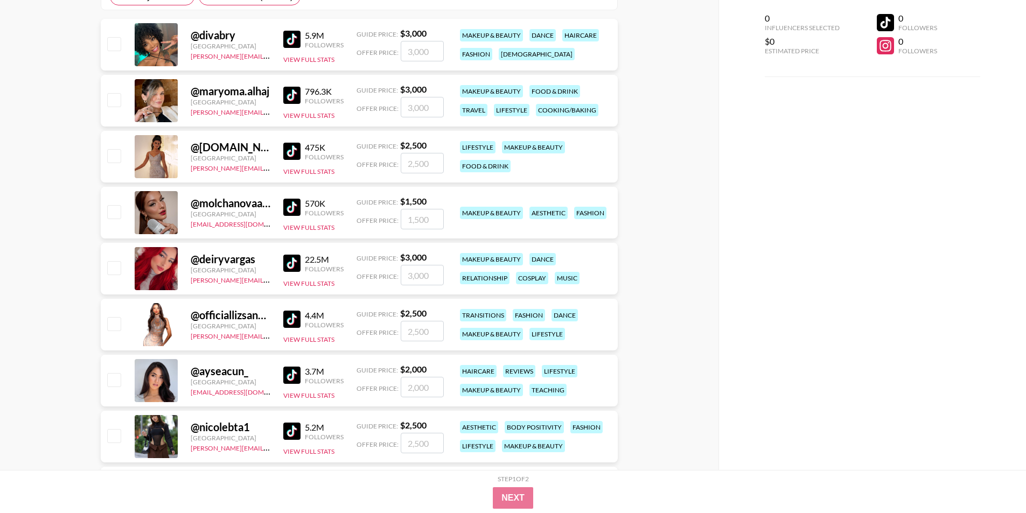
scroll to position [269, 0]
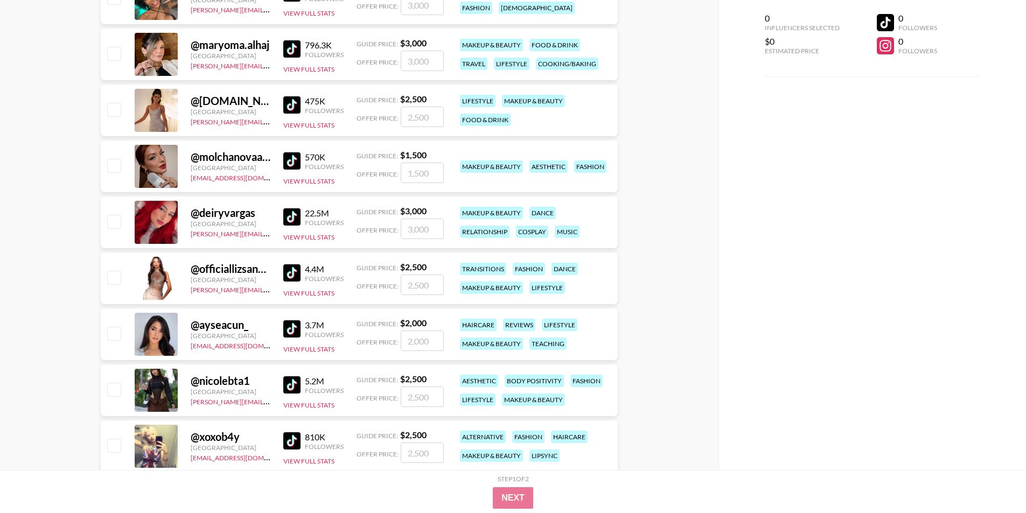
click at [291, 271] on img at bounding box center [291, 272] width 17 height 17
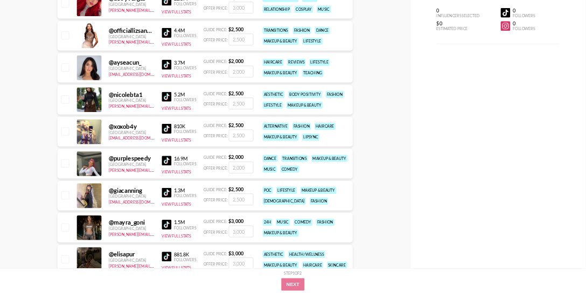
scroll to position [700, 0]
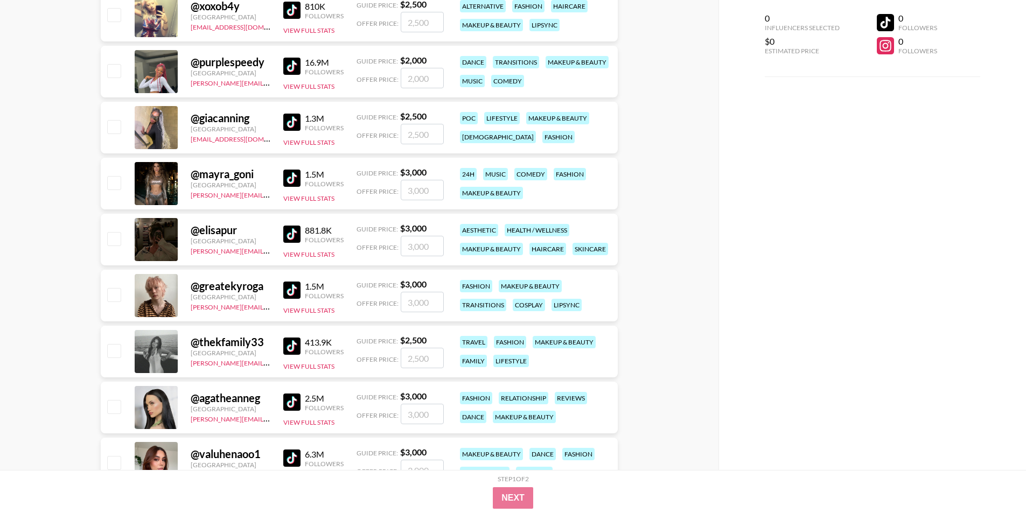
click at [293, 230] on img at bounding box center [291, 234] width 17 height 17
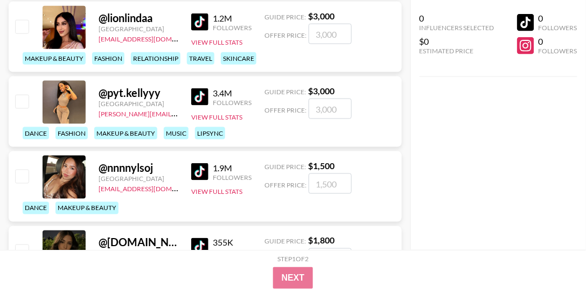
scroll to position [2423, 0]
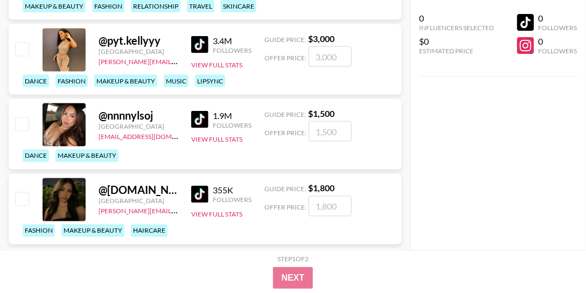
click at [458, 109] on div "0 Influencers Selected $0 Estimated Price 0 Followers 0 Followers" at bounding box center [498, 125] width 176 height 250
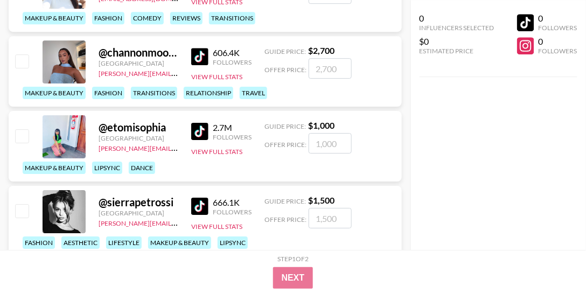
scroll to position [3899, 0]
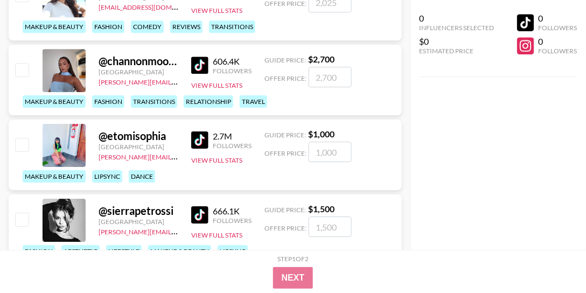
drag, startPoint x: 201, startPoint y: 213, endPoint x: 535, endPoint y: 138, distance: 342.6
click at [543, 142] on div "0 Influencers Selected $0 Estimated Price 0 Followers 0 Followers" at bounding box center [498, 125] width 176 height 250
